Goal: Task Accomplishment & Management: Complete application form

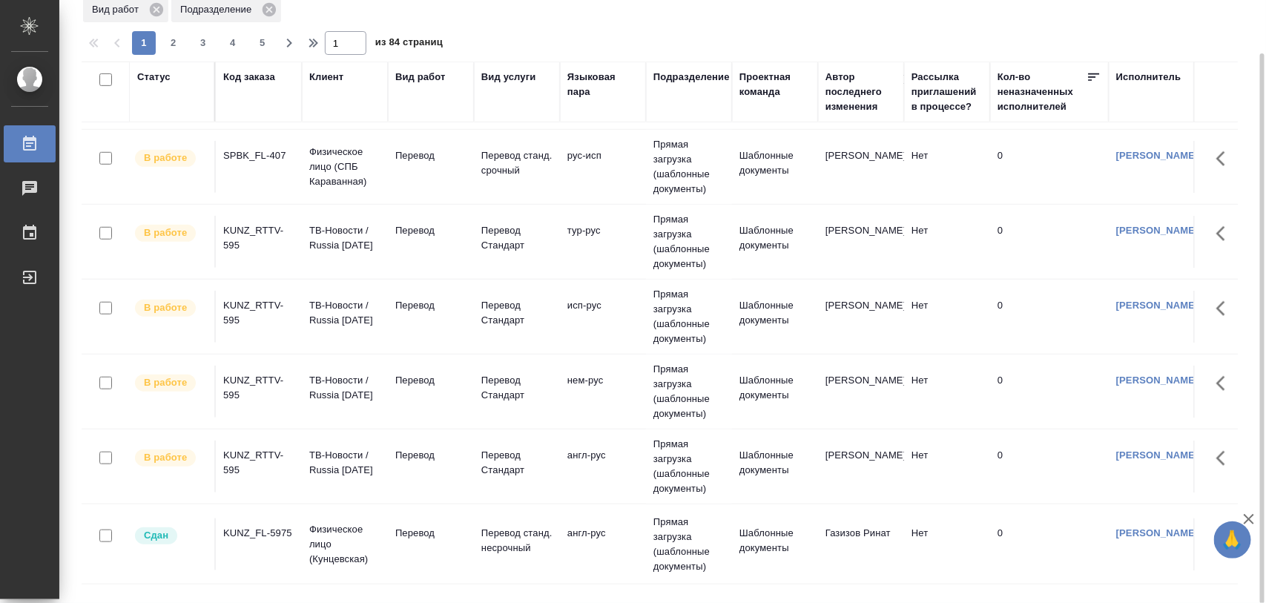
scroll to position [649, 0]
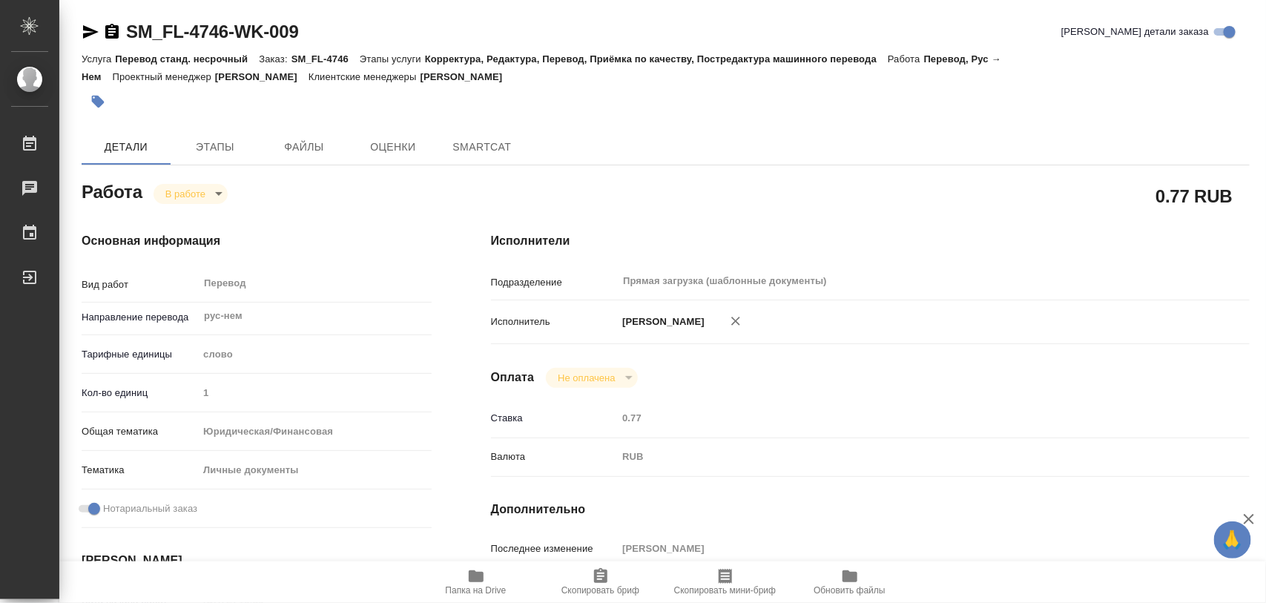
type textarea "x"
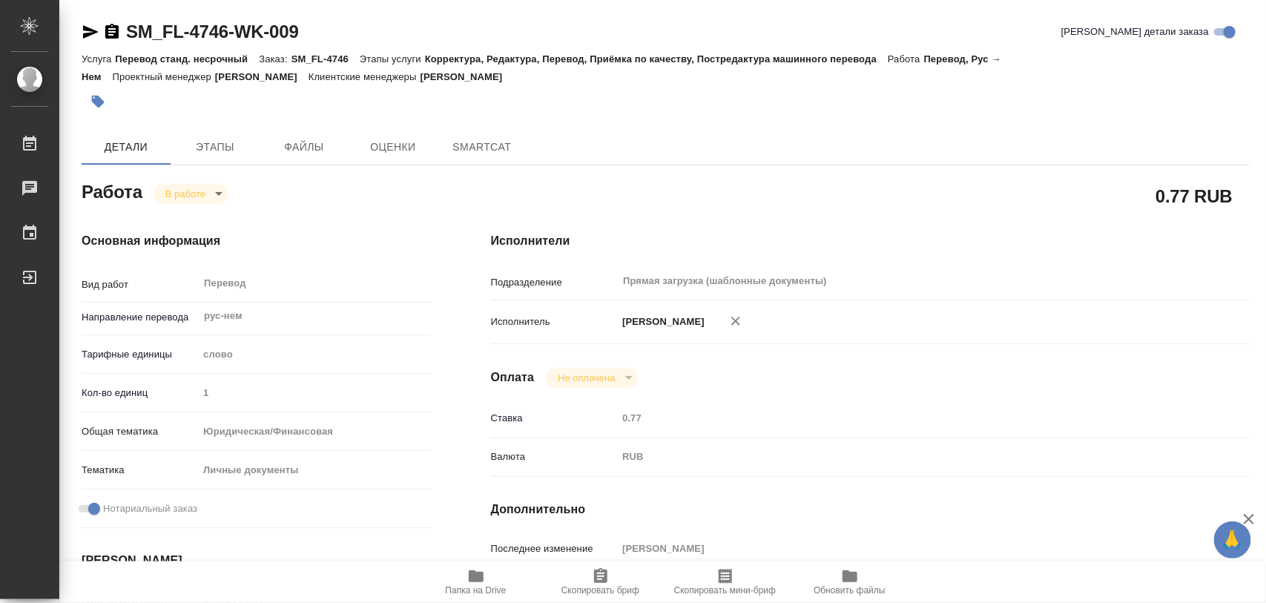
type textarea "x"
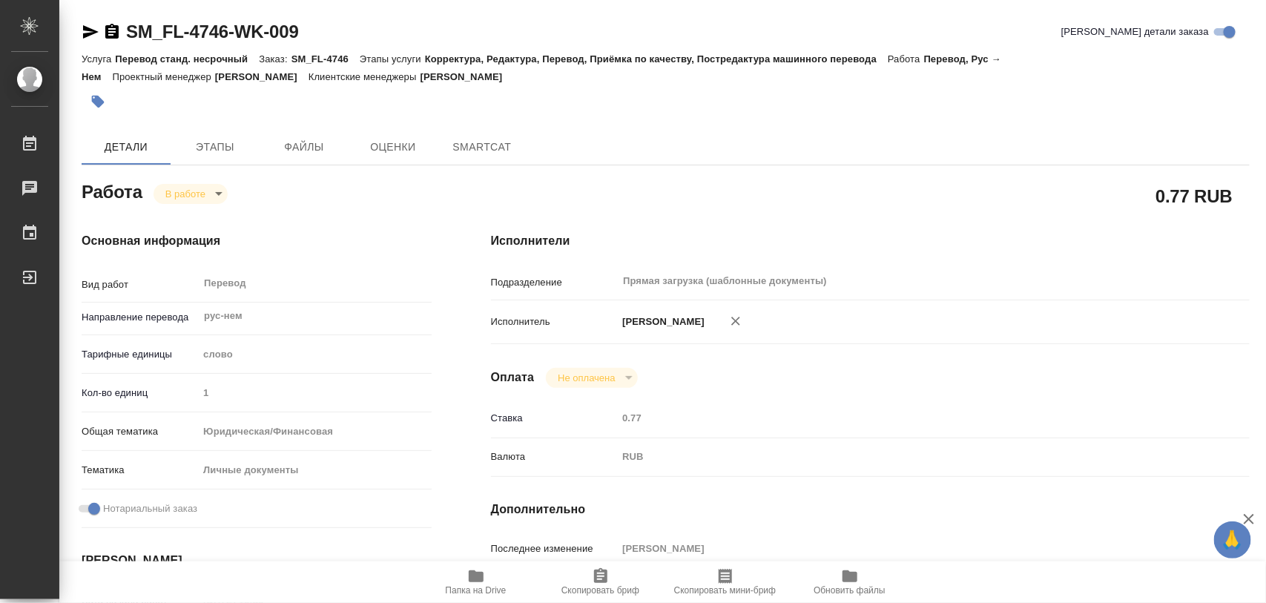
type textarea "x"
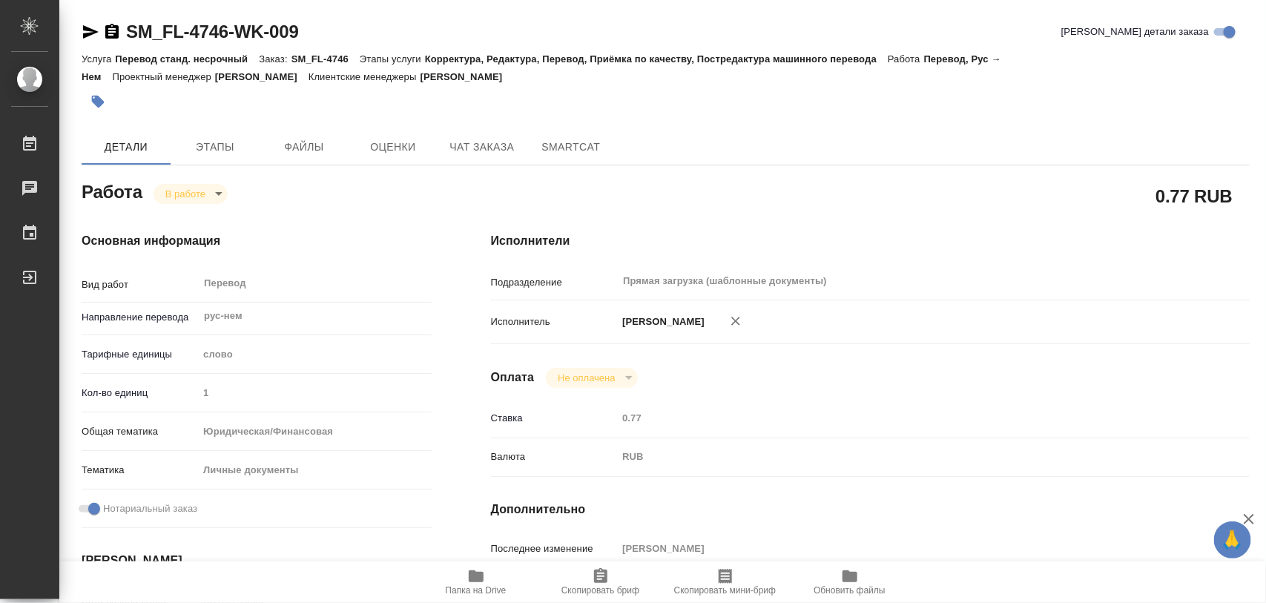
type textarea "x"
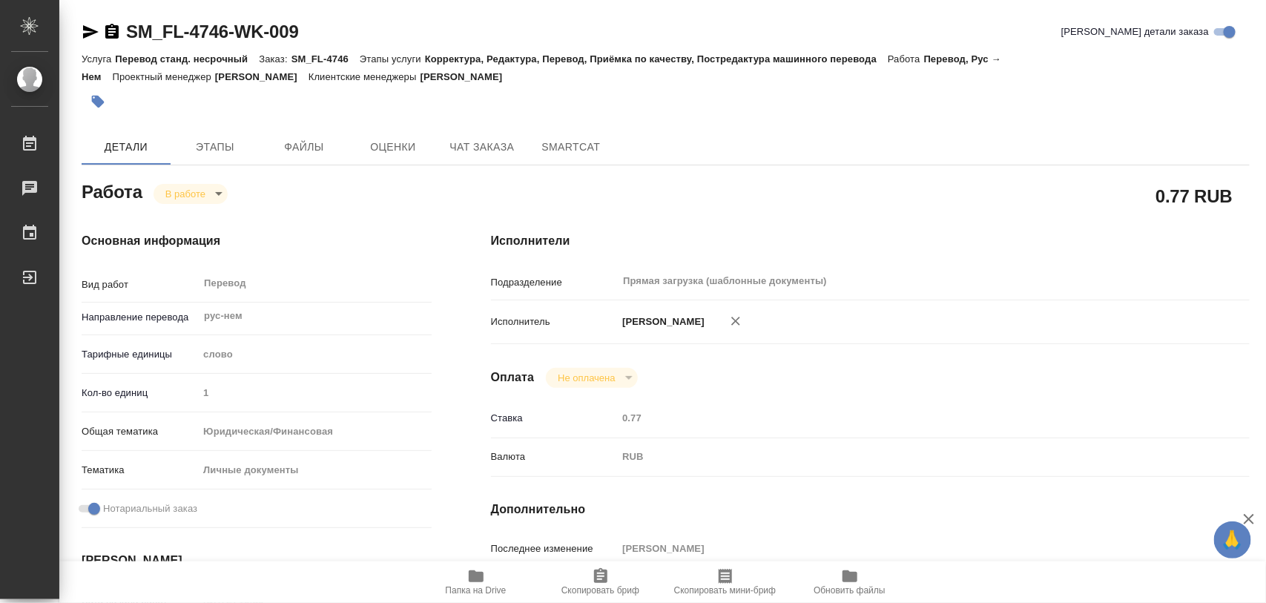
type textarea "x"
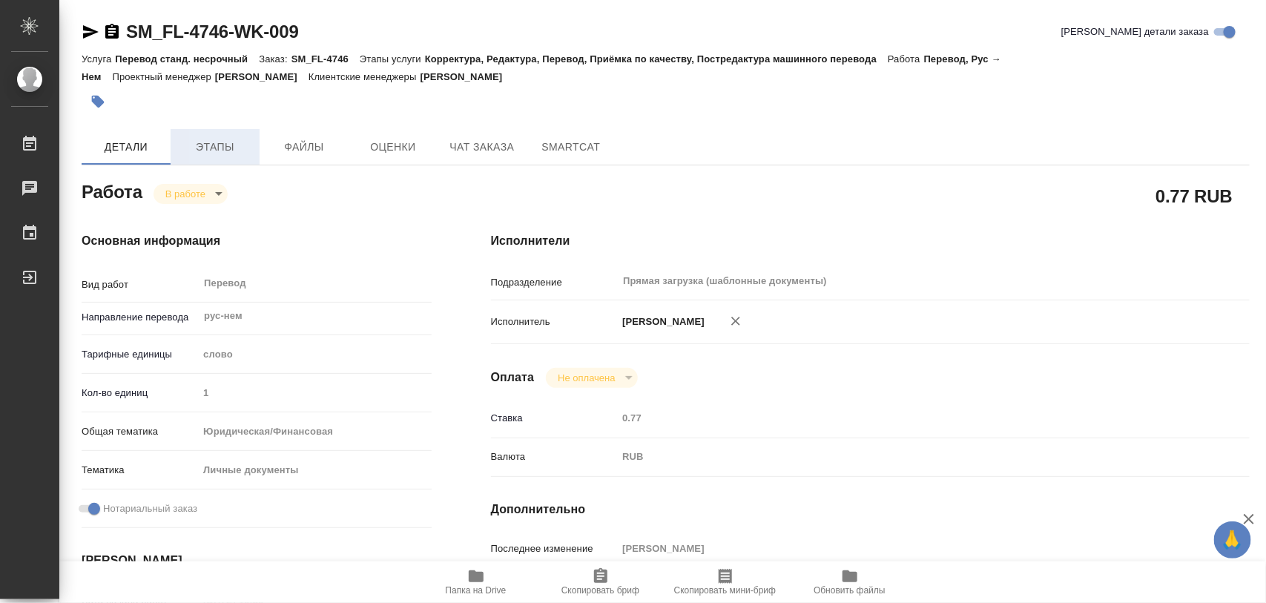
click at [208, 139] on span "Этапы" at bounding box center [214, 147] width 71 height 19
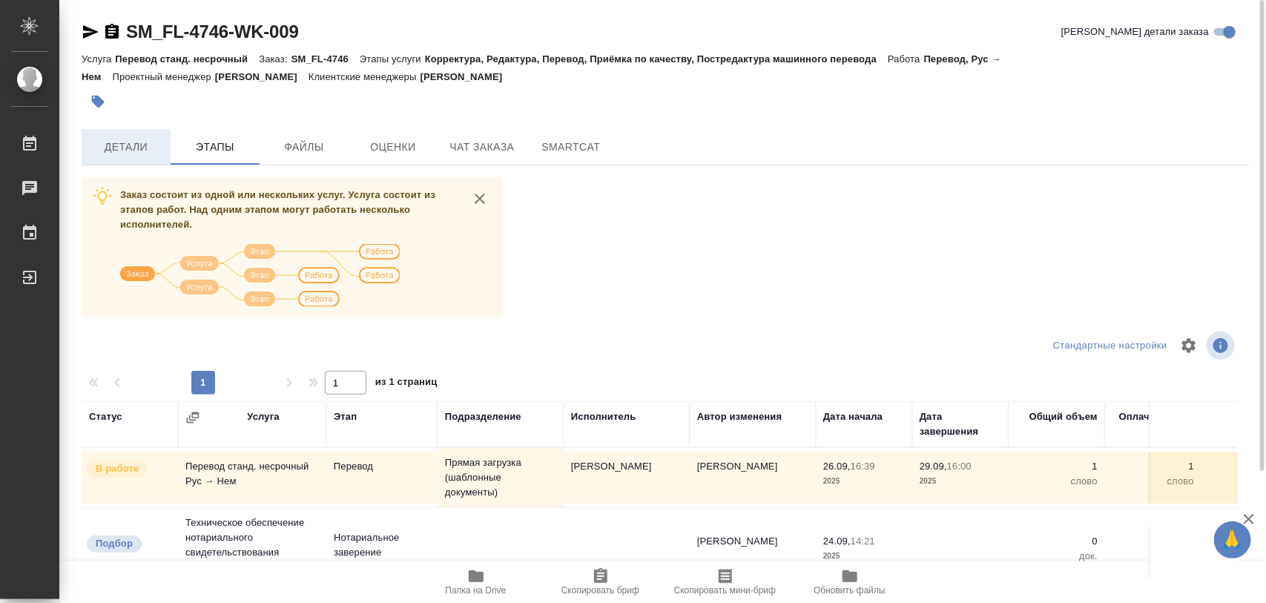
click at [131, 146] on span "Детали" at bounding box center [125, 147] width 71 height 19
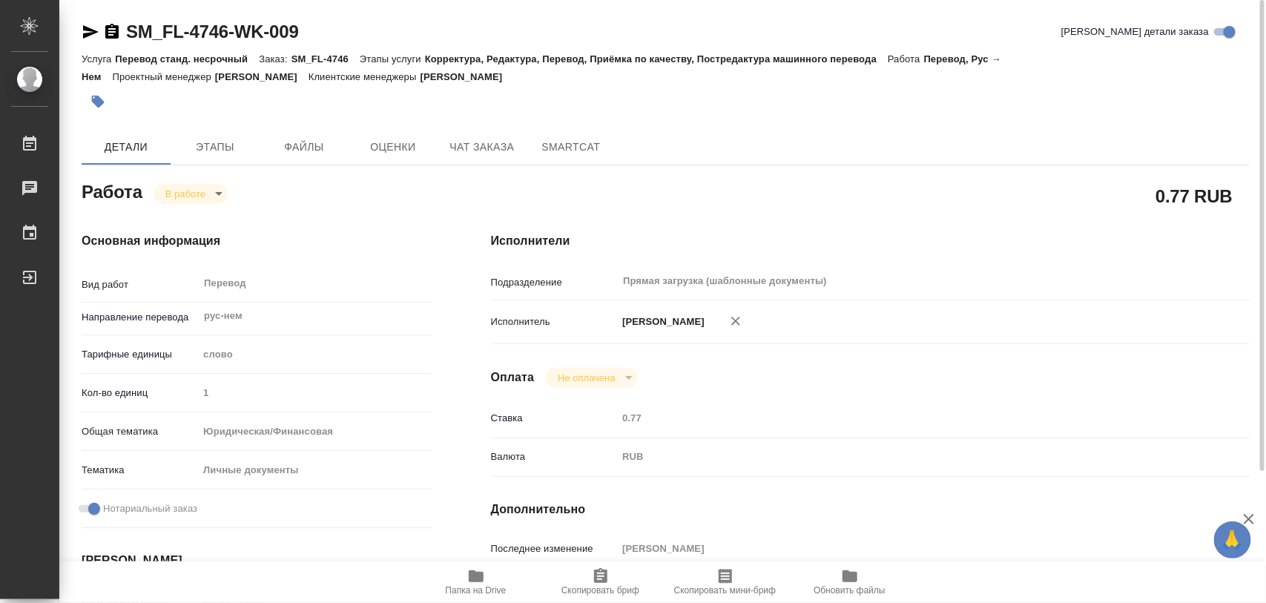
type textarea "x"
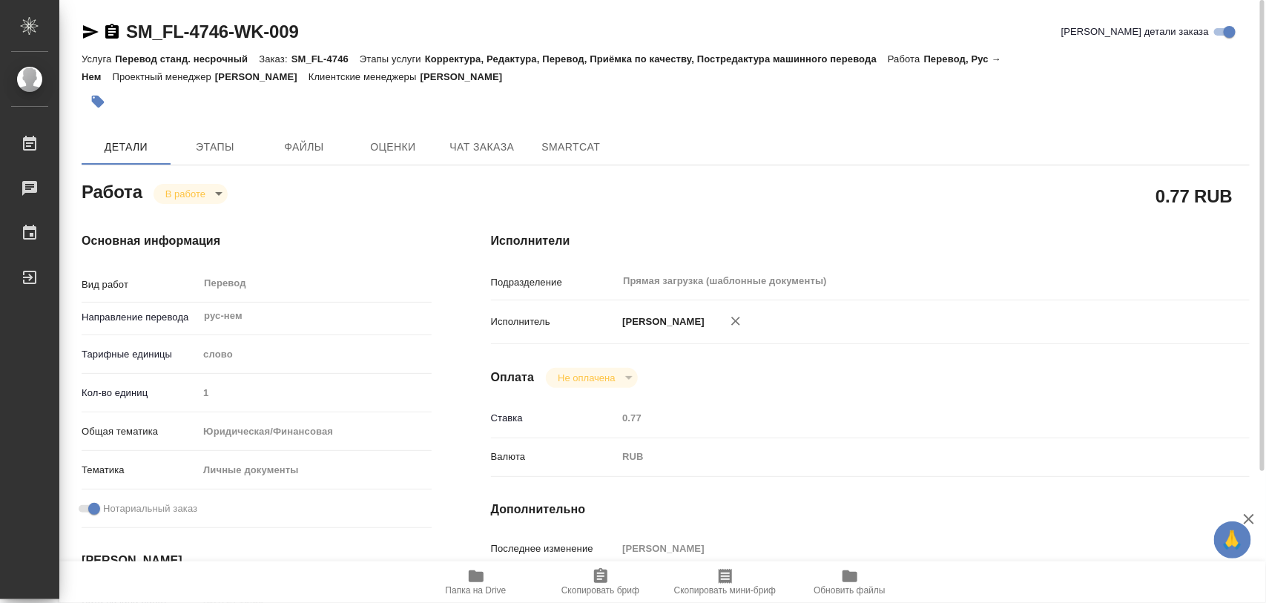
type textarea "x"
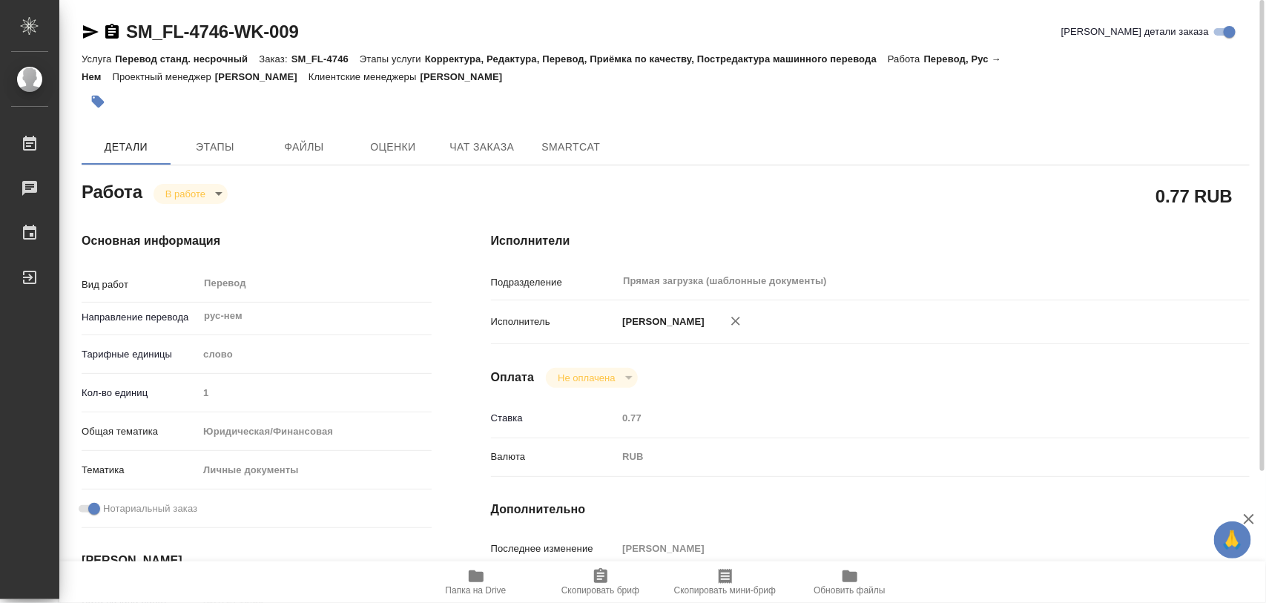
type textarea "x"
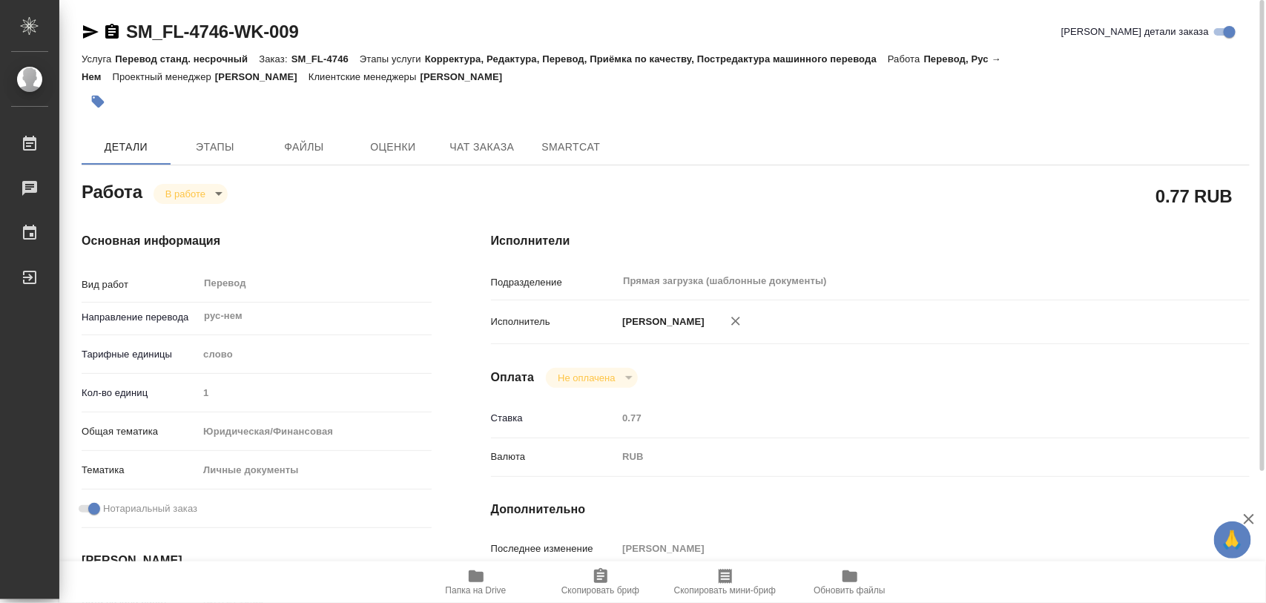
click at [102, 108] on icon "button" at bounding box center [97, 101] width 15 height 15
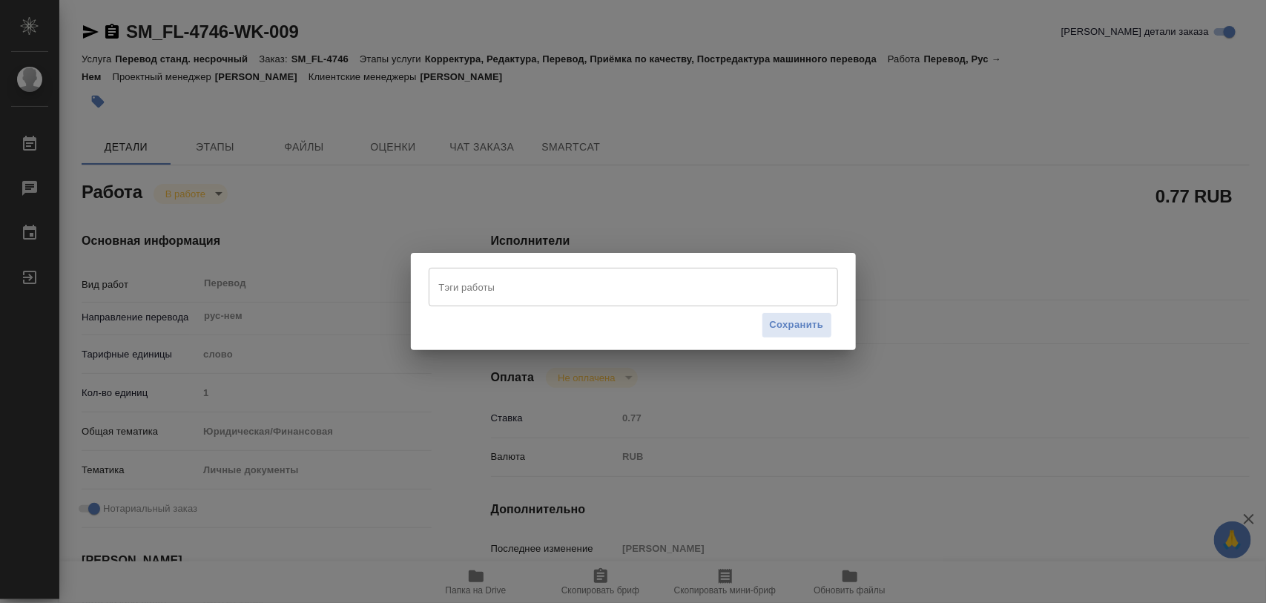
drag, startPoint x: 682, startPoint y: 287, endPoint x: 661, endPoint y: 283, distance: 21.8
click at [670, 283] on input "Тэги работы" at bounding box center [619, 286] width 368 height 25
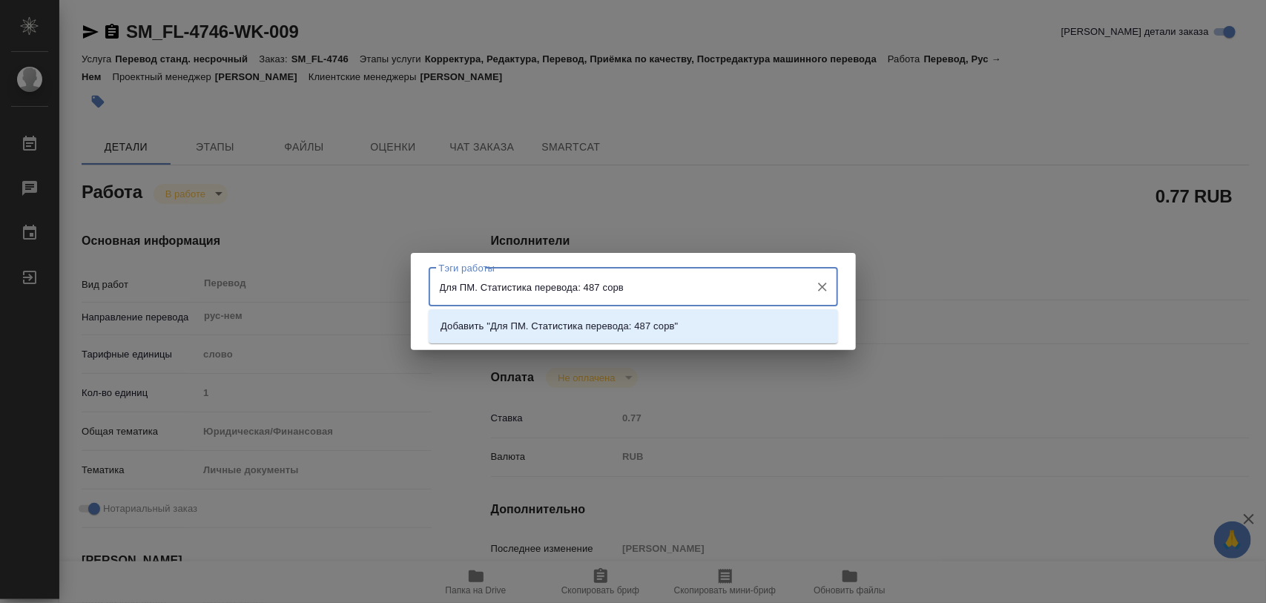
type input "Для ПМ. Статистика перевода: 487 сорв."
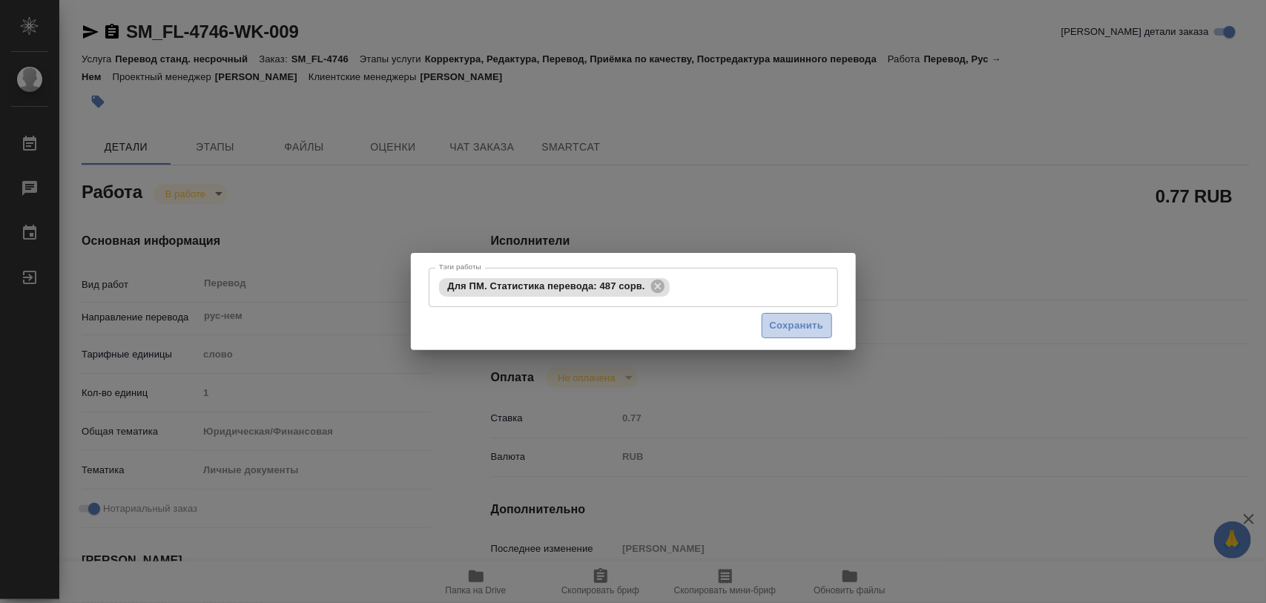
click at [801, 320] on span "Сохранить" at bounding box center [797, 325] width 54 height 17
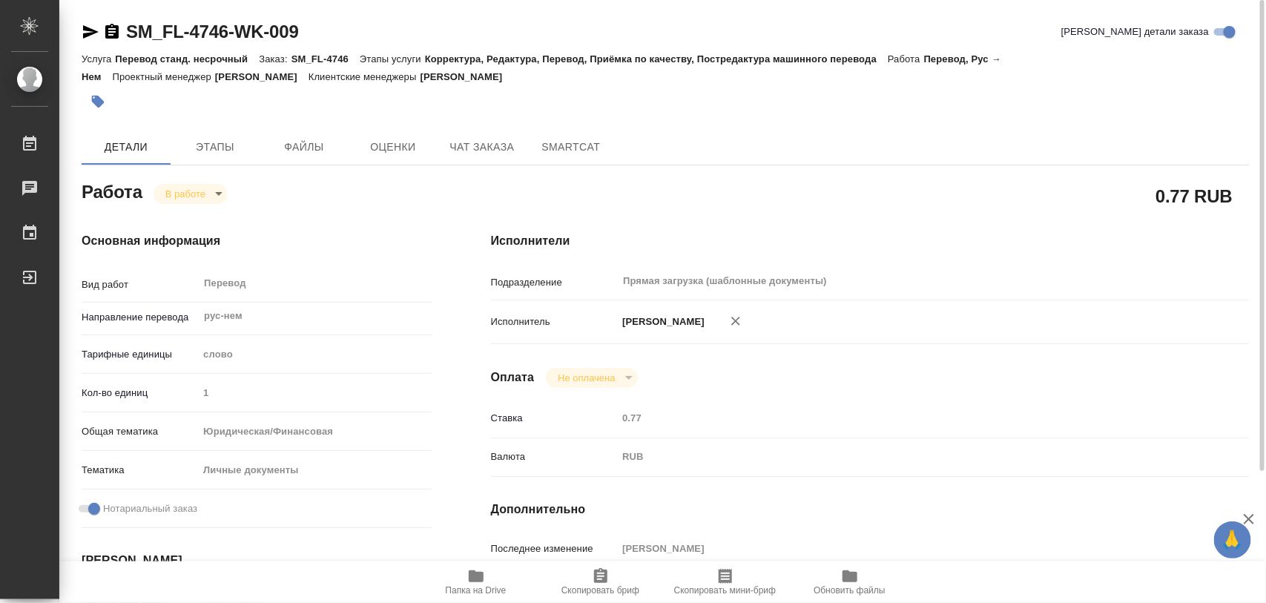
type input "inProgress"
type textarea "Перевод"
type textarea "x"
type input "рус-нем"
type input "5a8b1489cc6b4906c91bfd90"
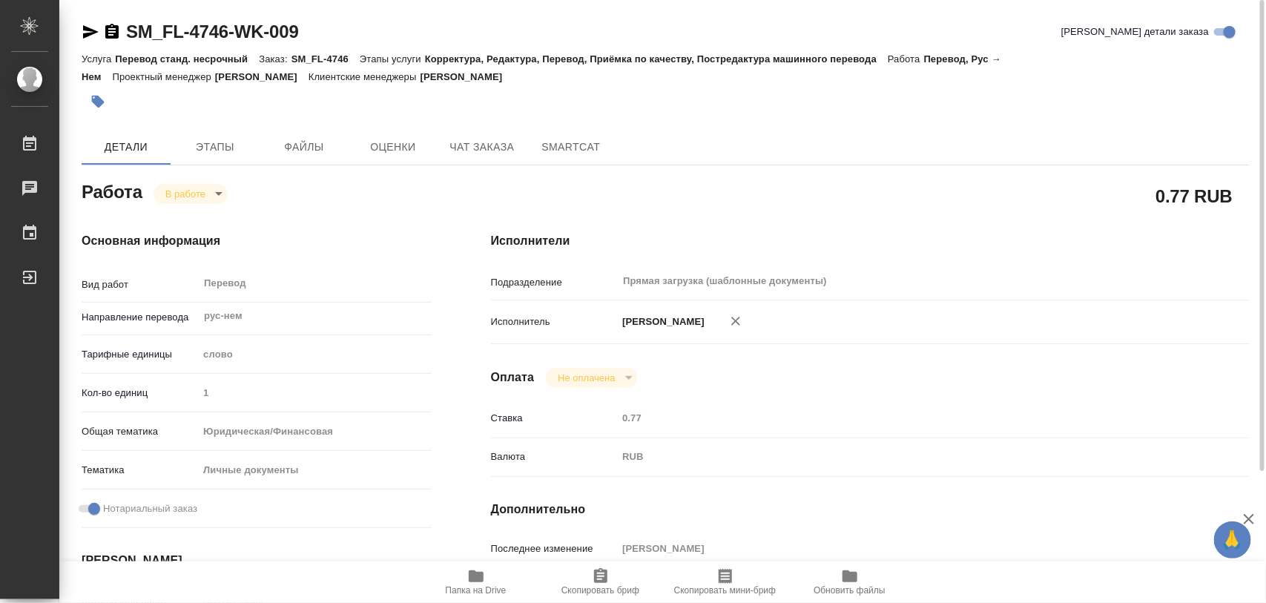
type input "1"
type input "yr-fn"
type input "5a8b8b956a9677013d343cfe"
checkbox input "true"
type input "26.09.2025 16:39"
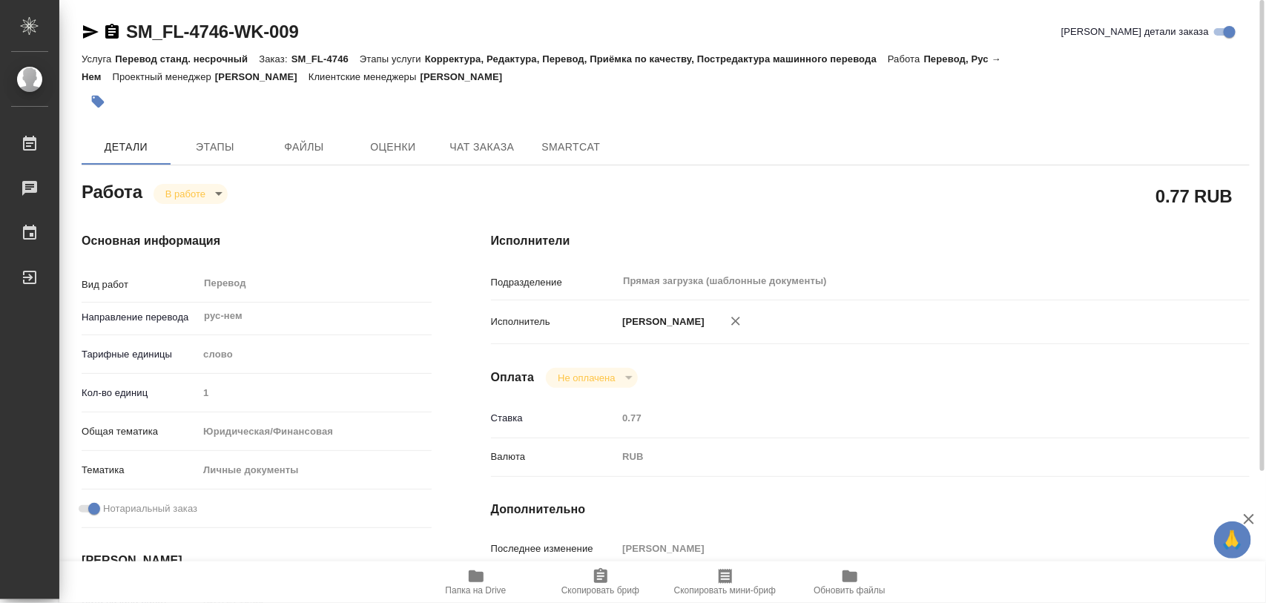
type input "26.09.2025 17:03"
type input "29.09.2025 16:00"
type input "Прямая загрузка (шаблонные документы)"
type input "notPayed"
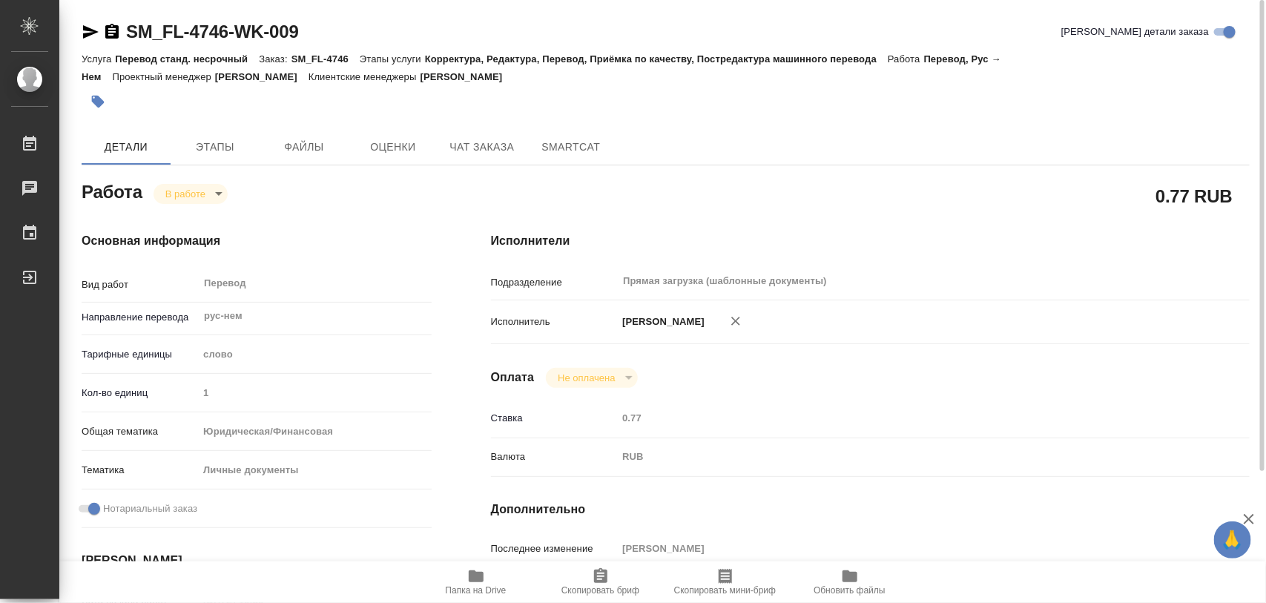
type input "0.77"
type input "RUB"
type input "Иглаков Максим"
type textarea "x"
type textarea "/Clients/FL_SM/Orders/SM_FL-4746/Translated/SM_FL-4746-WK-009"
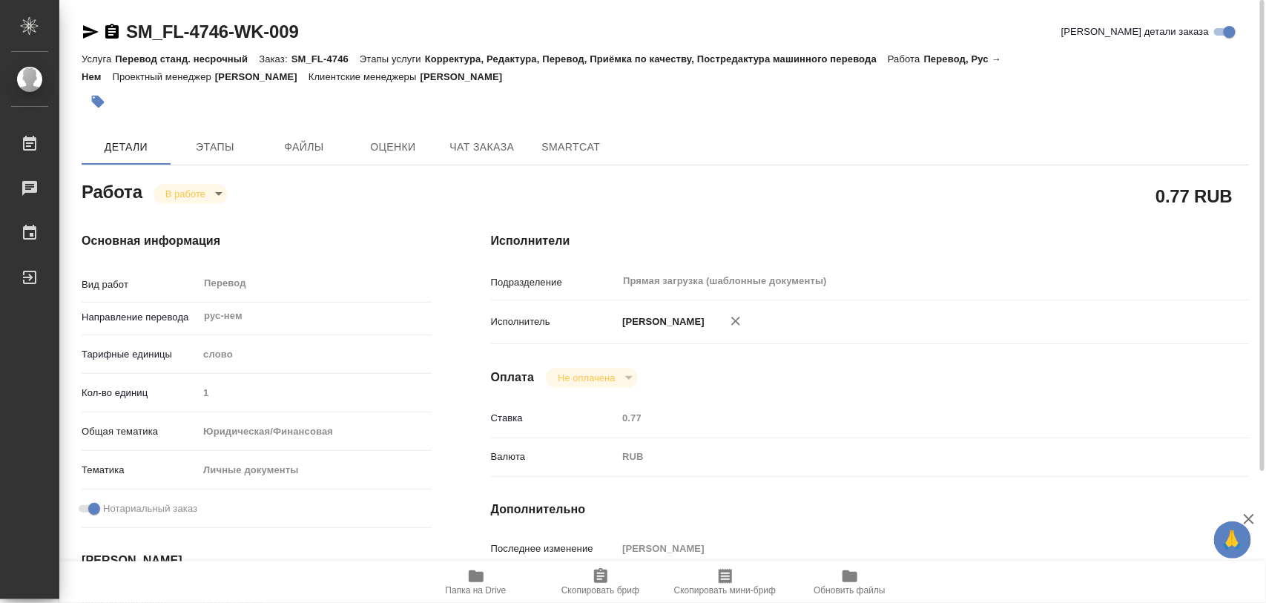
type textarea "x"
type input "SM_FL-4746"
type input "Перевод станд. несрочный"
type input "Корректура, Редактура, Перевод, Приёмка по качеству, Постредактура машинного пе…"
type input "[PERSON_NAME]"
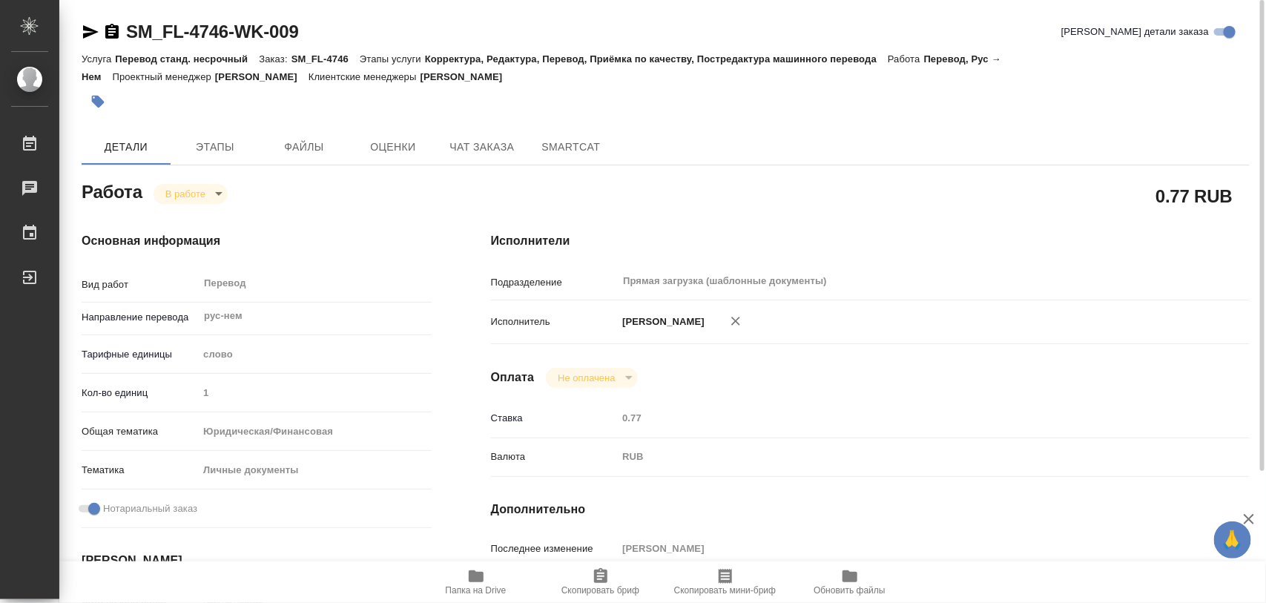
type input "/Clients/FL_SM/Orders/SM_FL-4746"
type textarea "x"
type textarea "диплом+прилож+апостиль ру-нем под нот"
type textarea "x"
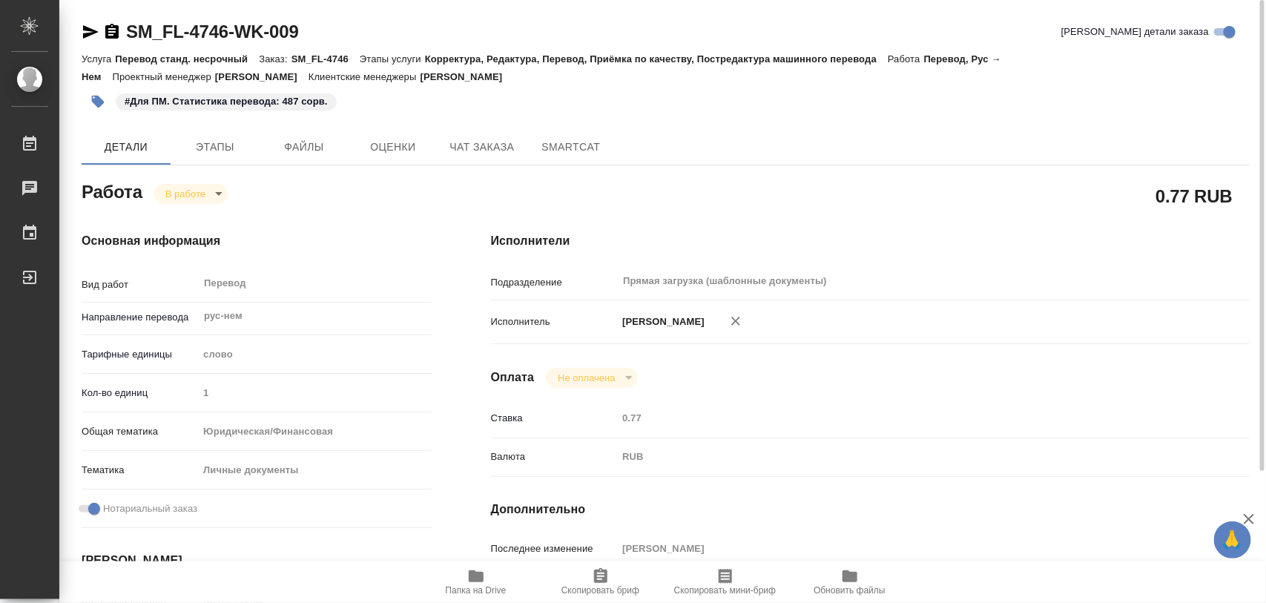
type textarea "x"
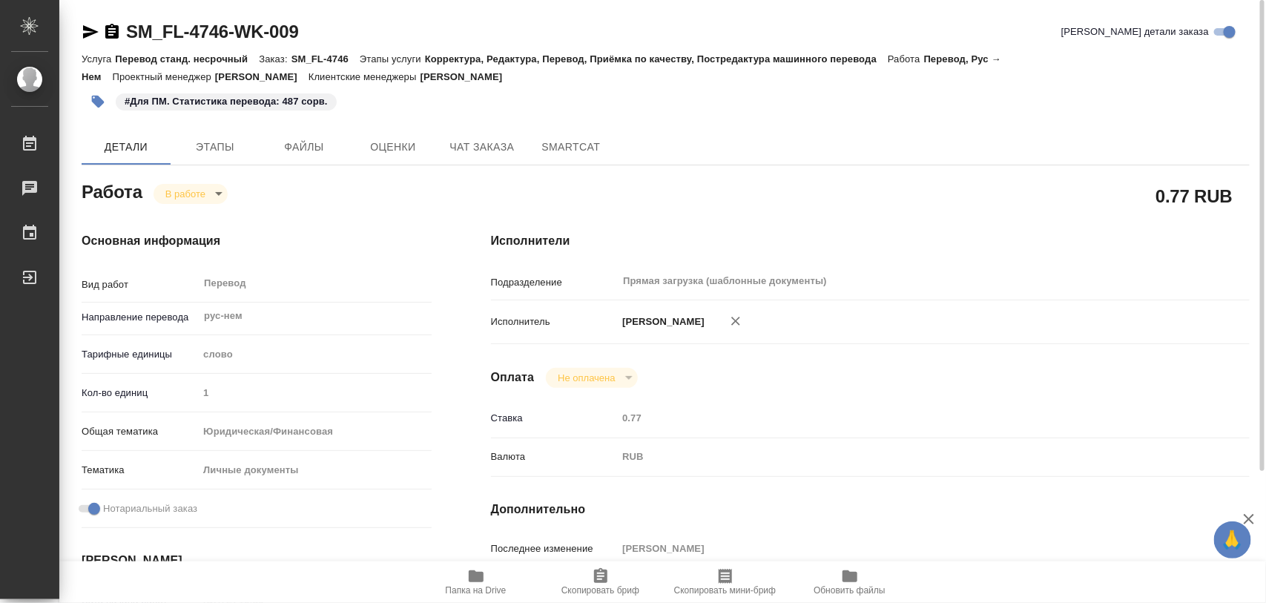
type textarea "x"
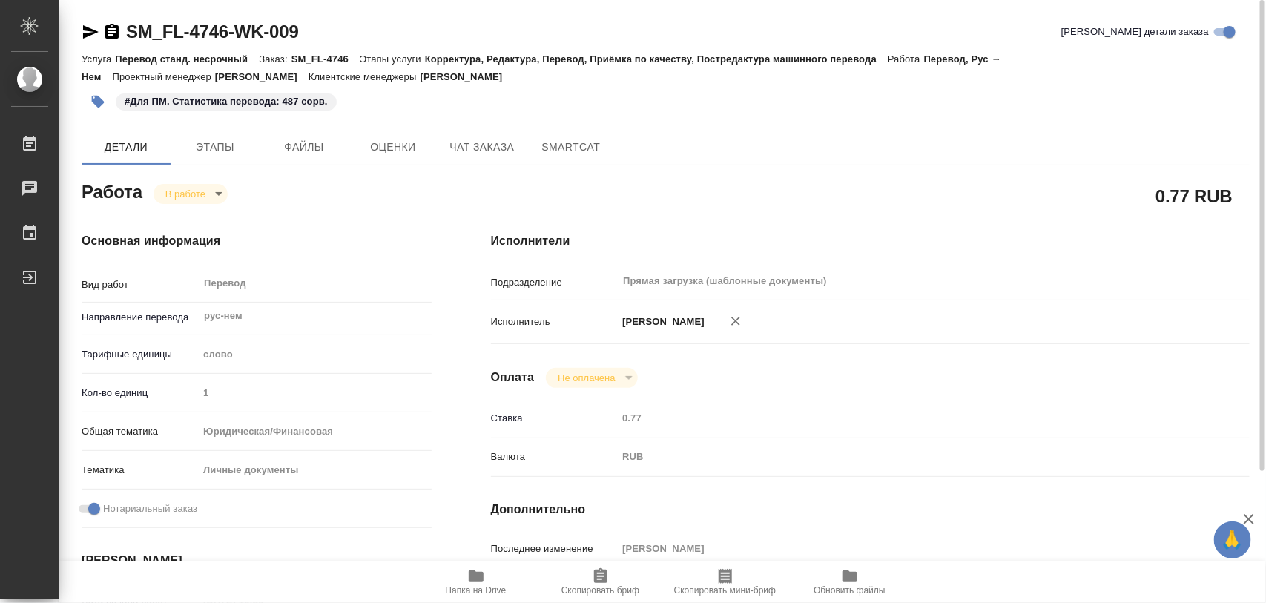
type textarea "x"
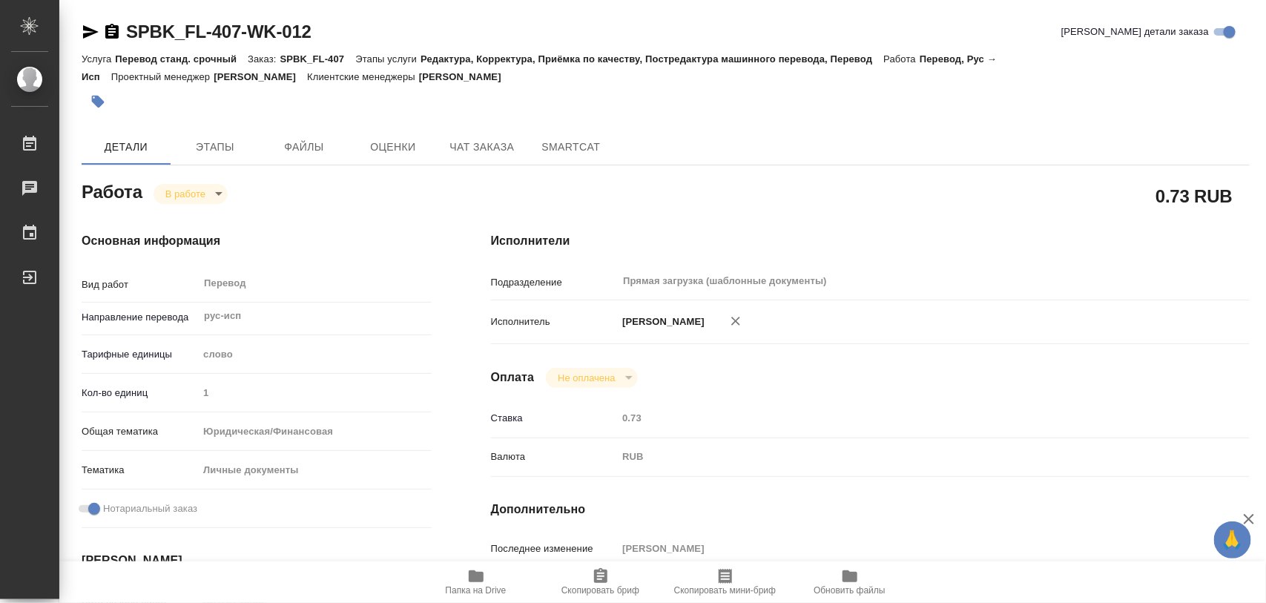
click at [100, 102] on icon "button" at bounding box center [98, 102] width 13 height 13
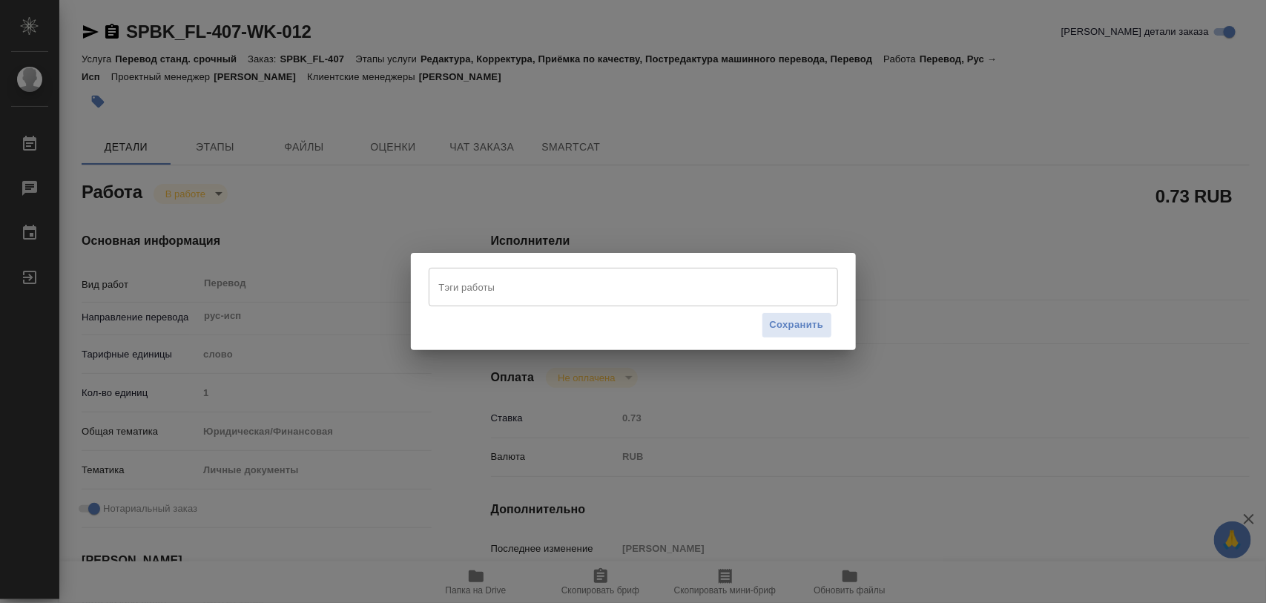
click at [521, 286] on input "Тэги работы" at bounding box center [619, 286] width 368 height 25
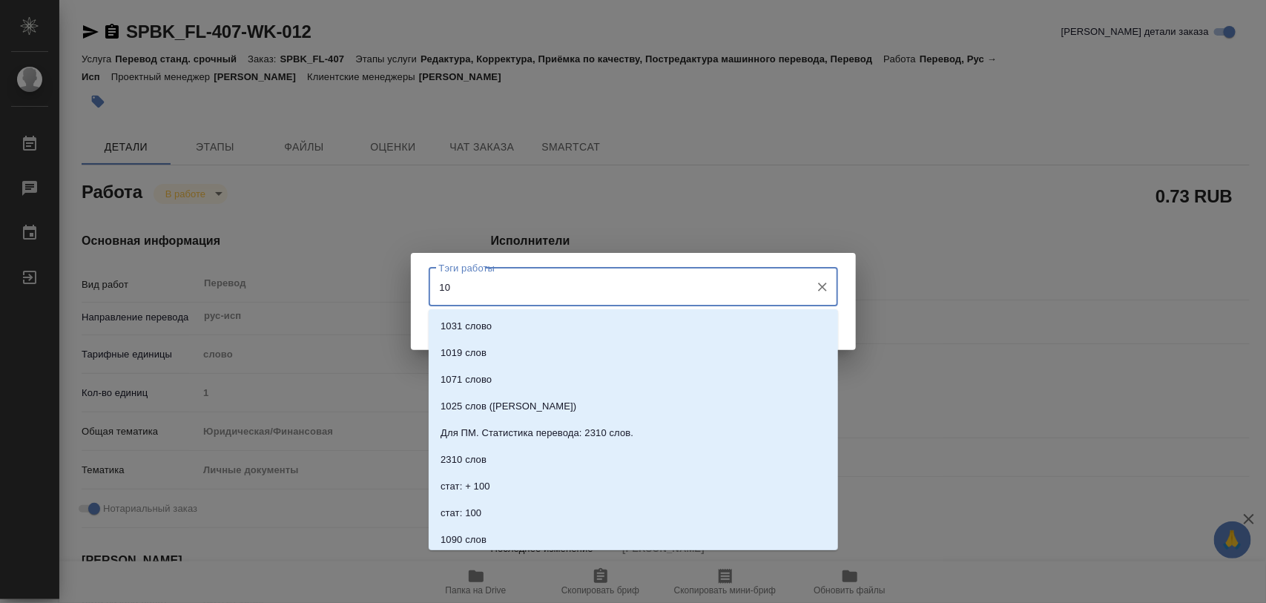
type input "100"
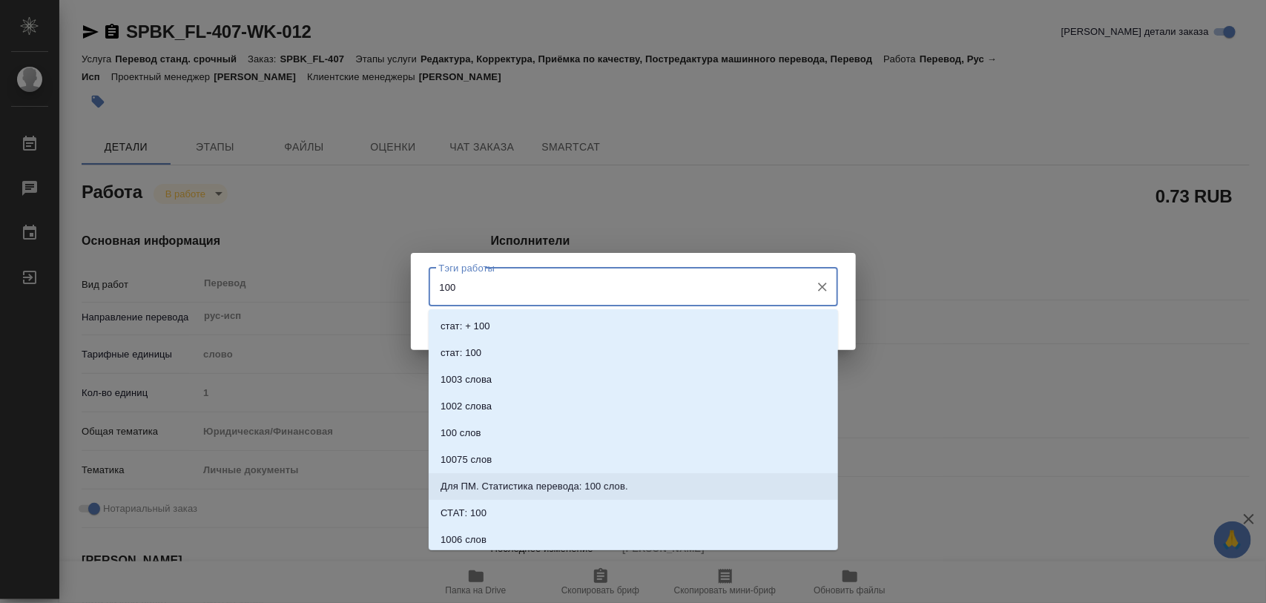
click at [645, 483] on li "Для ПМ. Статистика перевода: 100 слов." at bounding box center [633, 486] width 409 height 27
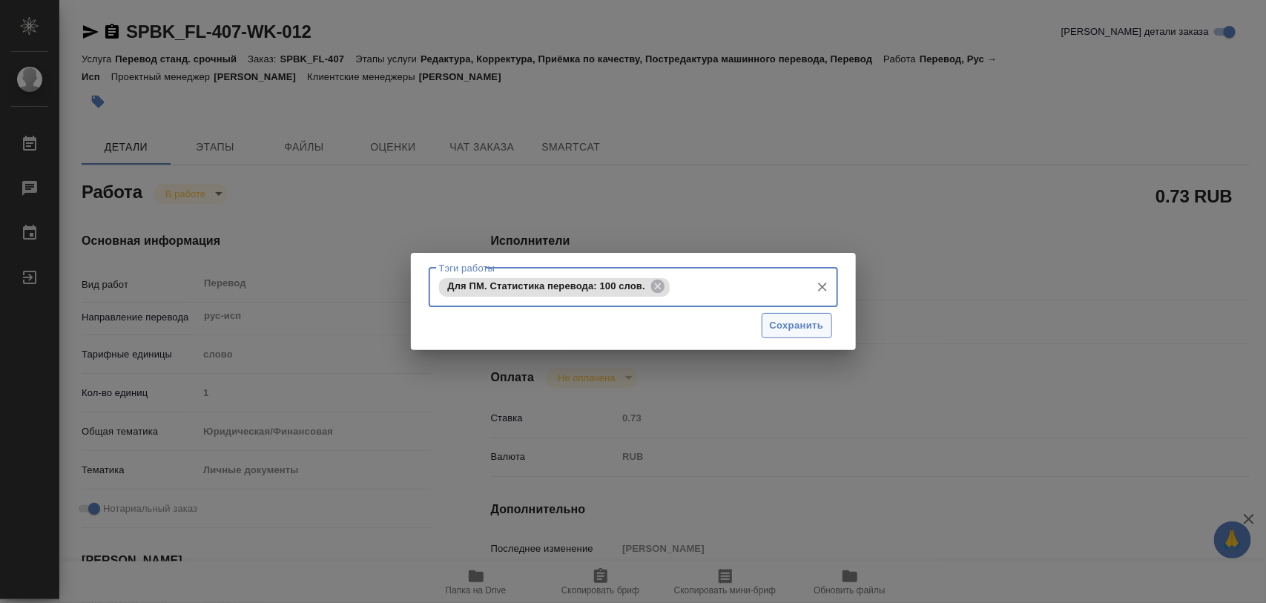
click at [786, 334] on span "Сохранить" at bounding box center [797, 325] width 54 height 17
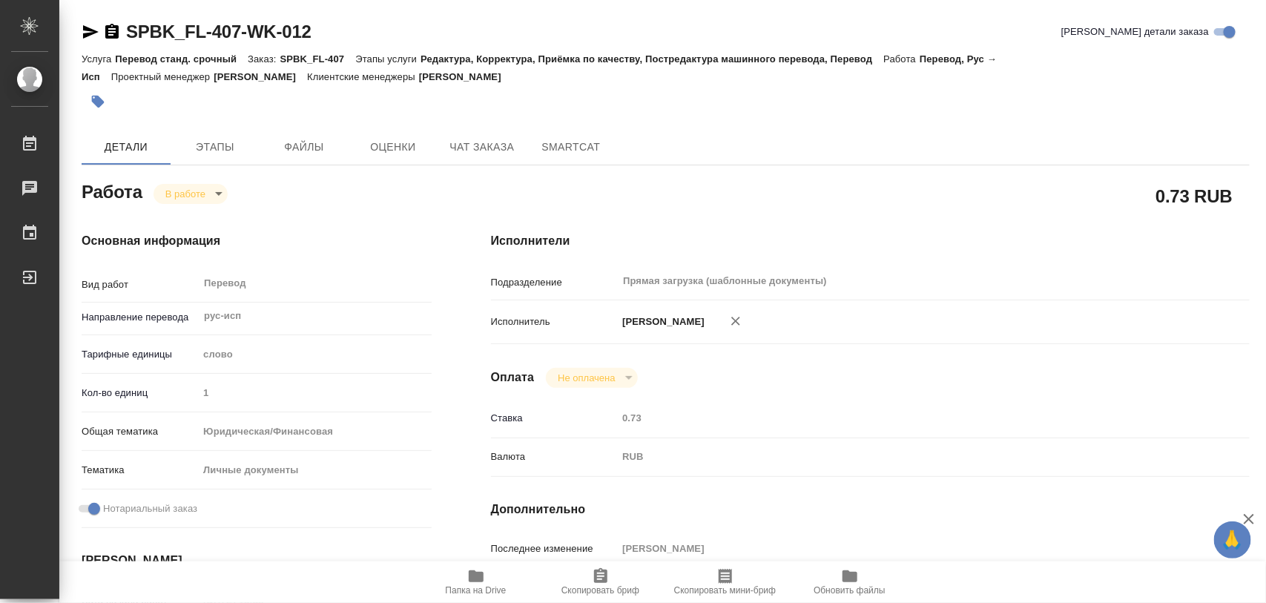
type input "inProgress"
type input "рус-исп"
type input "5a8b1489cc6b4906c91bfd90"
type input "1"
type input "yr-fn"
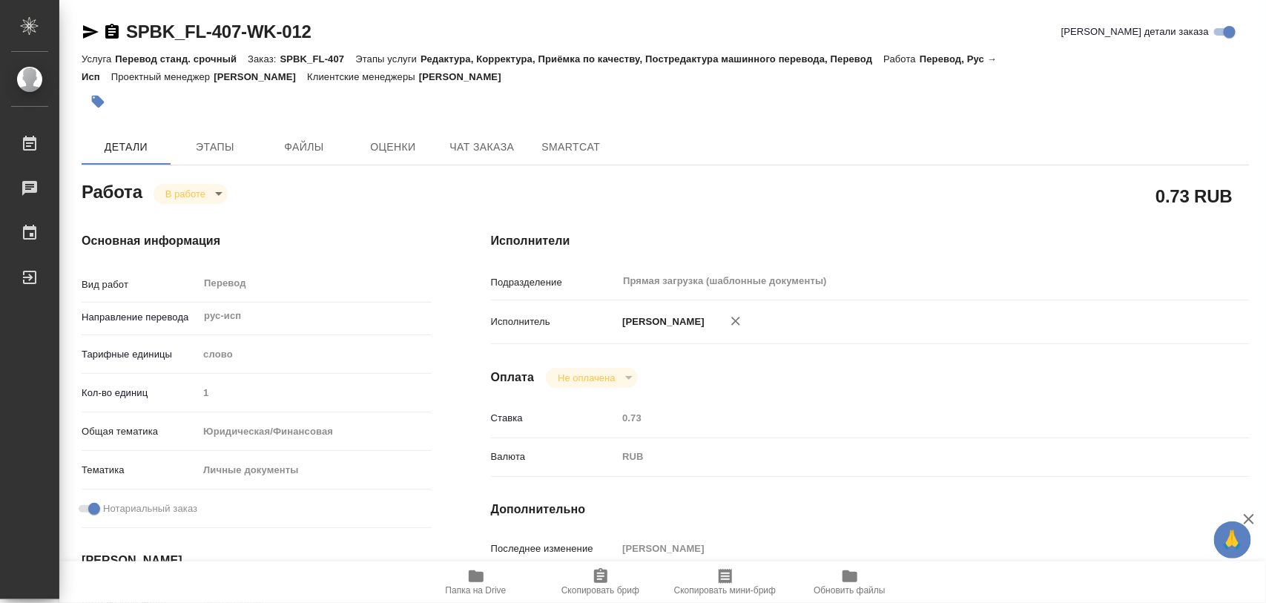
type input "5a8b8b956a9677013d343cfe"
checkbox input "true"
type input "26.09.2025 13:38"
type input "26.09.2025 17:36"
type input "29.09.2025 15:38"
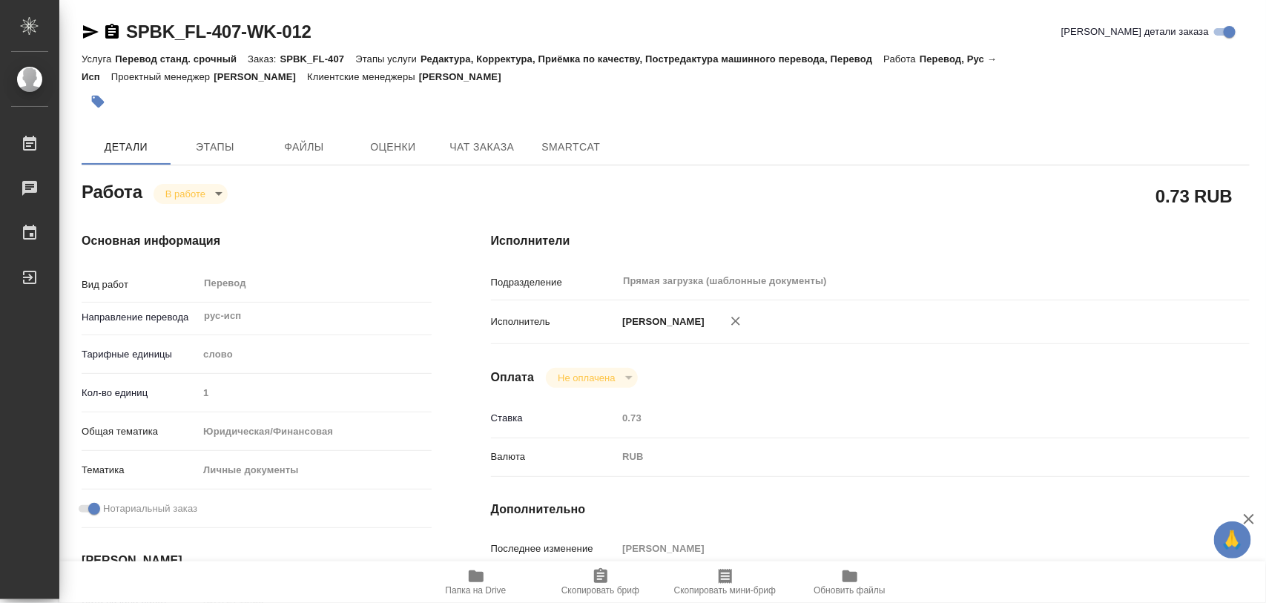
type input "29.09.2025 15:38"
type input "Прямая загрузка (шаблонные документы)"
type input "notPayed"
type input "0.73"
type input "RUB"
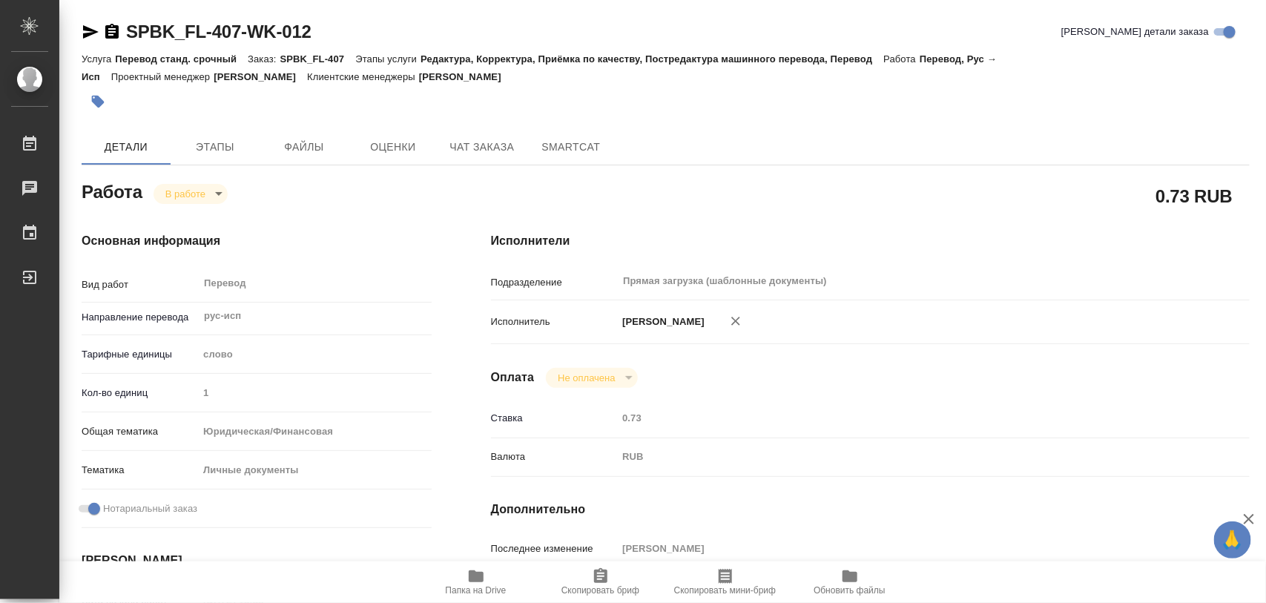
type input "Иглаков Максим"
type input "SPBK_FL-407"
type input "Перевод станд. срочный"
type input "Редактура, Корректура, Приёмка по качеству, Постредактура машинного перевода, П…"
type input "Иванова Арина"
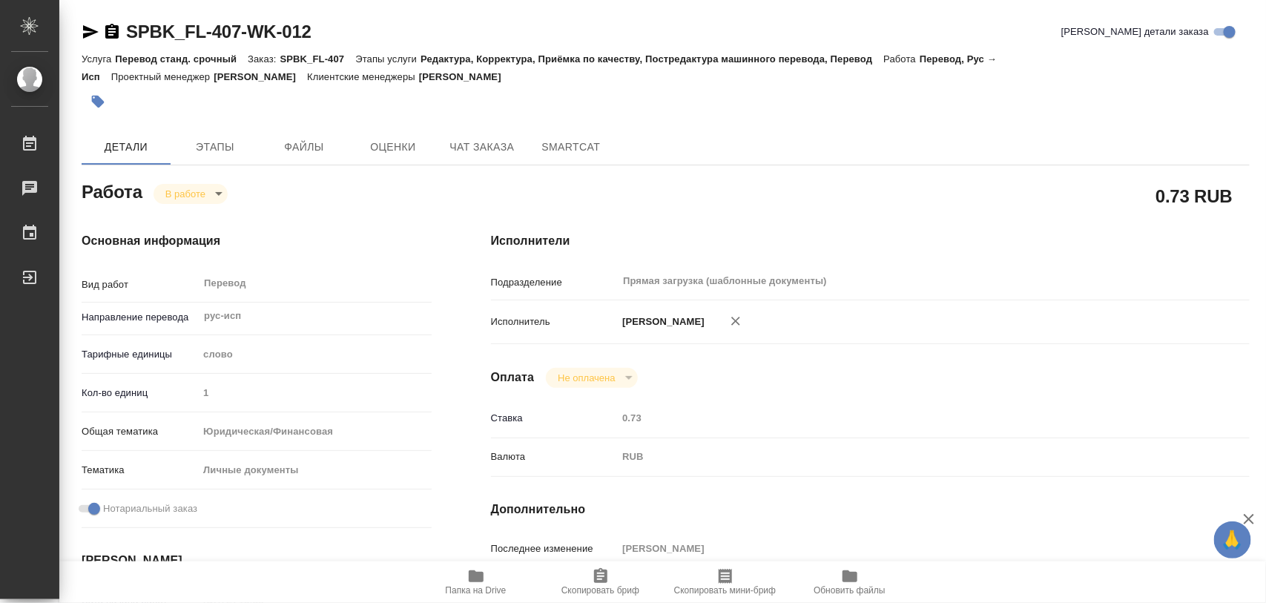
type input "/Clients/SPB_K_FL/Orders/SPBK_FL-407"
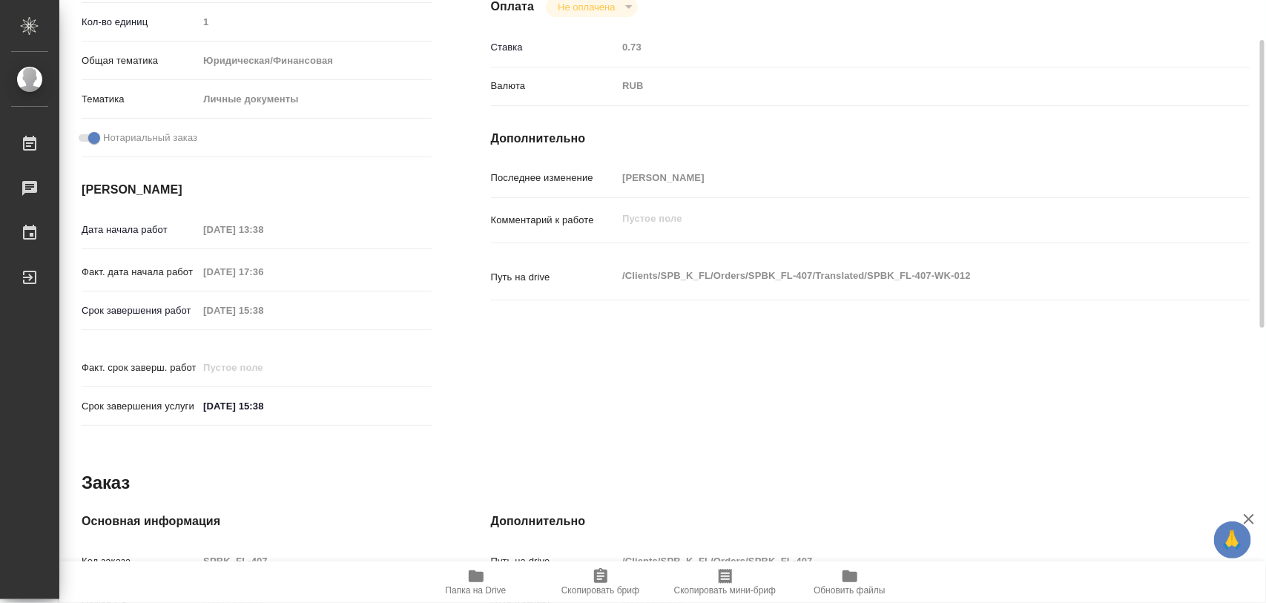
scroll to position [278, 0]
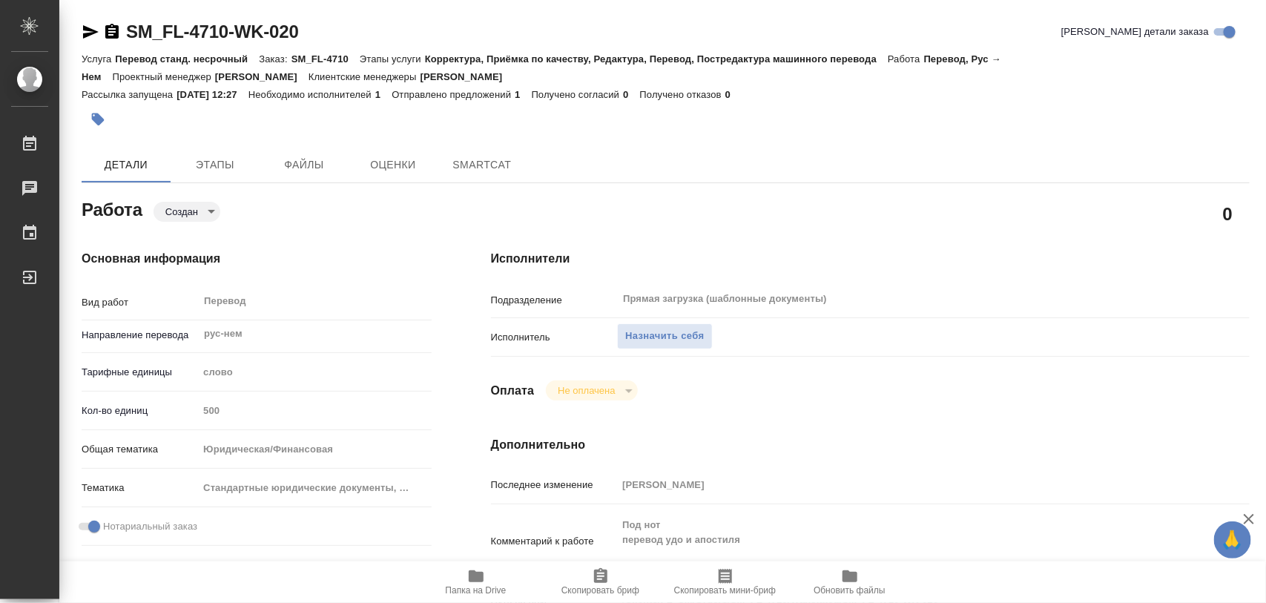
type textarea "x"
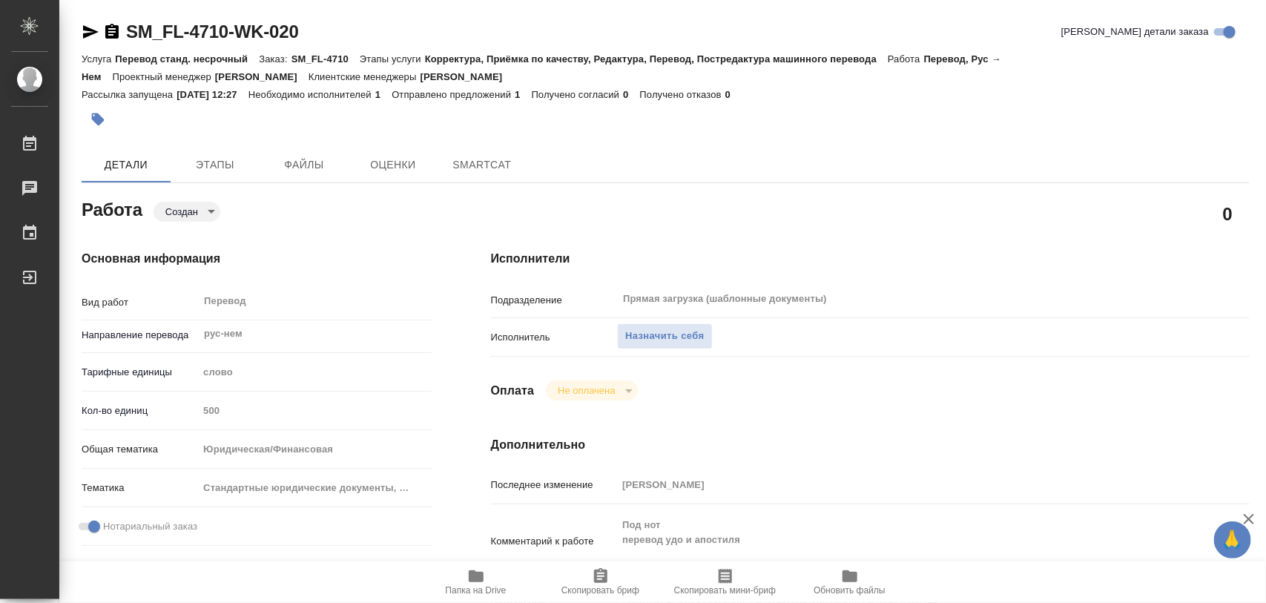
type textarea "x"
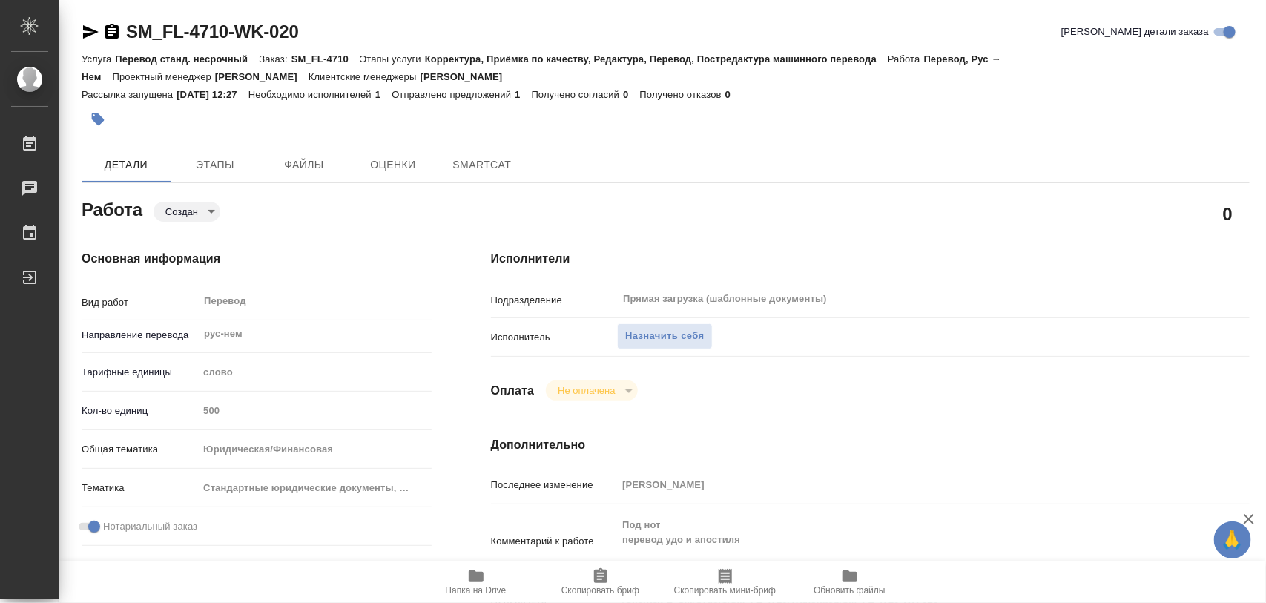
type textarea "x"
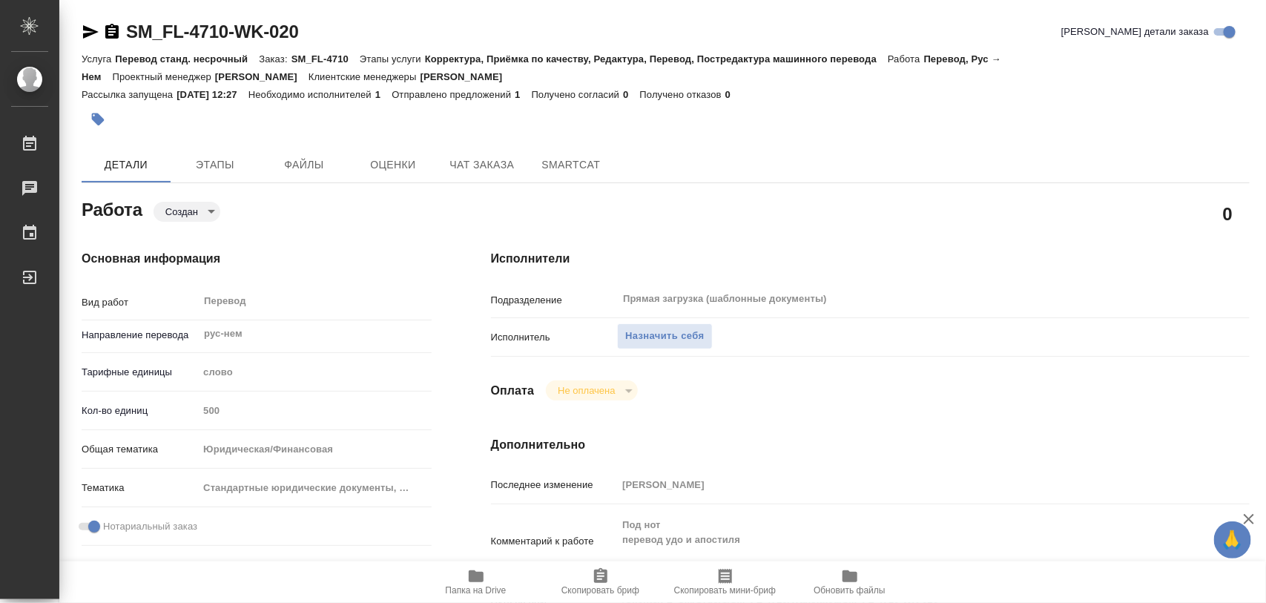
click at [471, 580] on icon "button" at bounding box center [476, 576] width 15 height 12
type textarea "x"
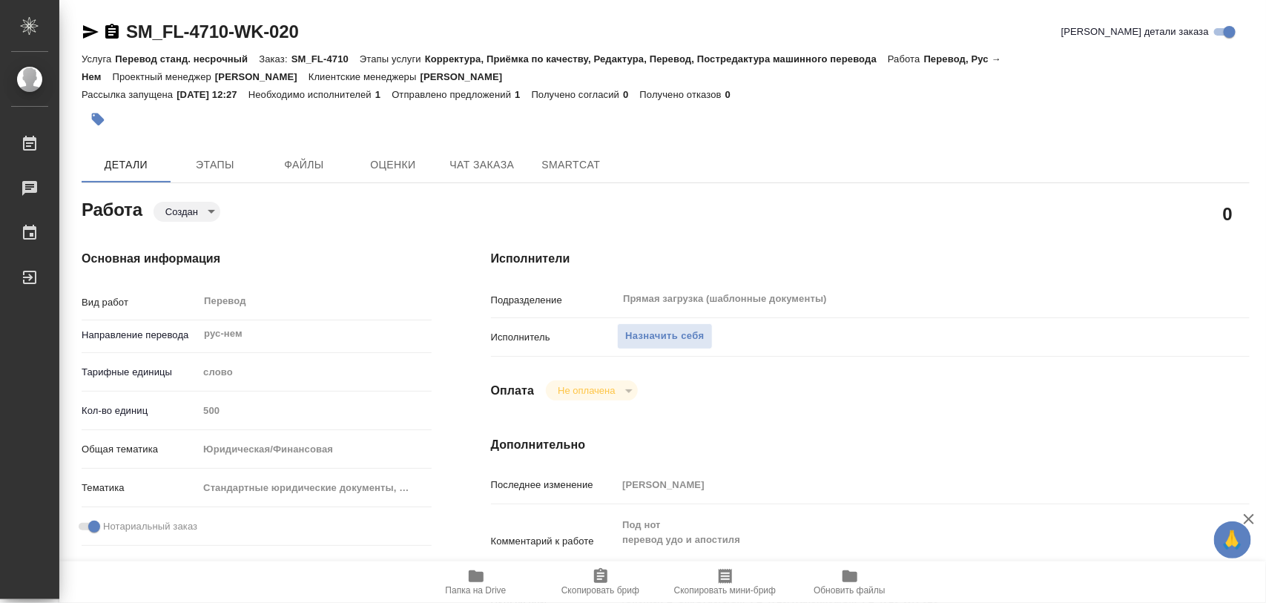
type textarea "x"
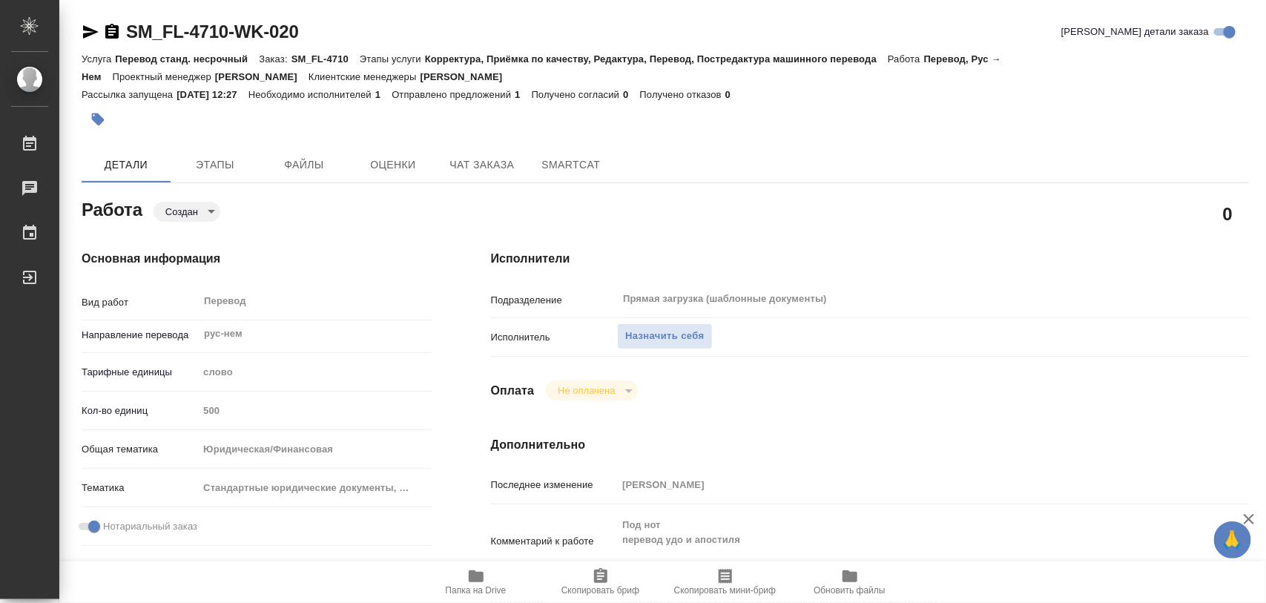
type textarea "x"
